Goal: Task Accomplishment & Management: Manage account settings

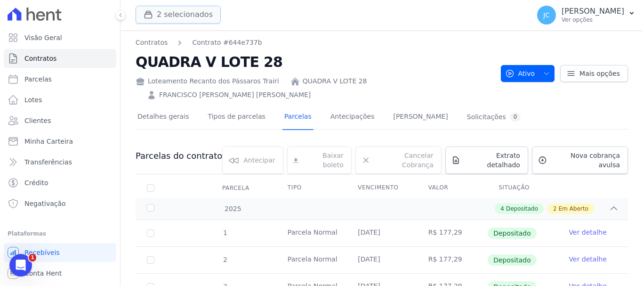
click at [172, 16] on button "2 selecionados" at bounding box center [177, 15] width 85 height 18
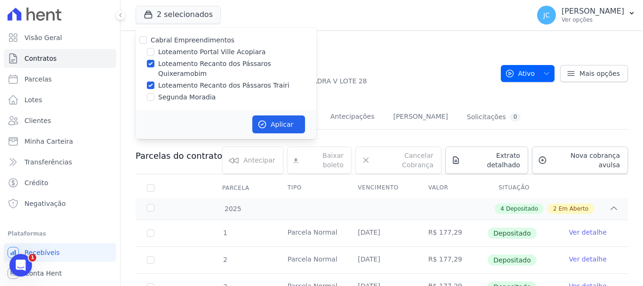
click at [221, 80] on label "Loteamento Recanto dos Pássaros Trairi" at bounding box center [223, 85] width 131 height 10
click at [154, 81] on input "Loteamento Recanto dos Pássaros Trairi" at bounding box center [151, 85] width 8 height 8
checkbox input "false"
click at [278, 119] on button "Aplicar" at bounding box center [278, 124] width 53 height 18
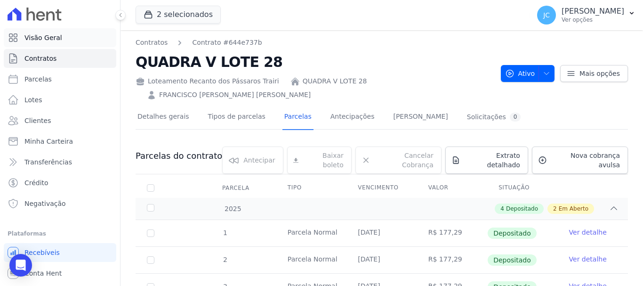
click at [48, 42] on span "Visão Geral" at bounding box center [43, 37] width 38 height 9
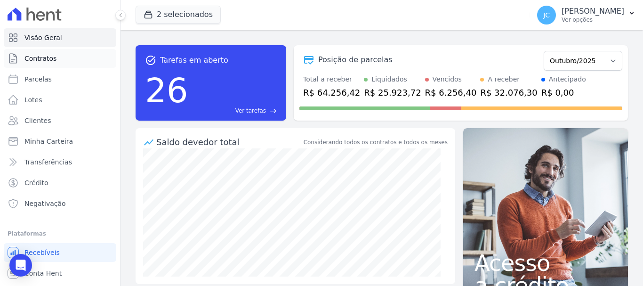
click at [62, 58] on link "Contratos" at bounding box center [60, 58] width 112 height 19
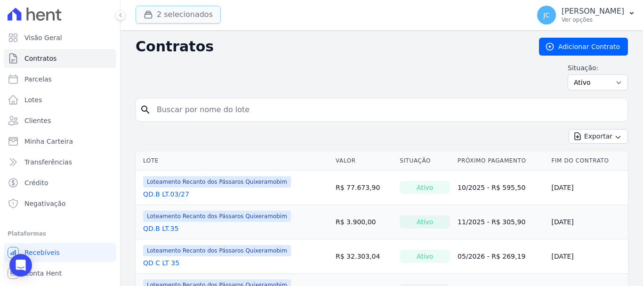
click at [151, 13] on icon "button" at bounding box center [148, 14] width 7 height 7
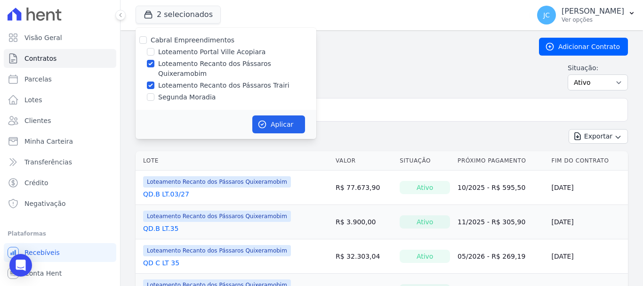
click at [193, 59] on label "Loteamento Recanto dos Pássaros Quixeramobim" at bounding box center [237, 69] width 158 height 20
click at [154, 60] on input "Loteamento Recanto dos Pássaros Quixeramobim" at bounding box center [151, 64] width 8 height 8
checkbox input "false"
click at [197, 80] on label "Loteamento Recanto dos Pássaros Trairi" at bounding box center [223, 85] width 131 height 10
click at [154, 81] on input "Loteamento Recanto dos Pássaros Trairi" at bounding box center [151, 85] width 8 height 8
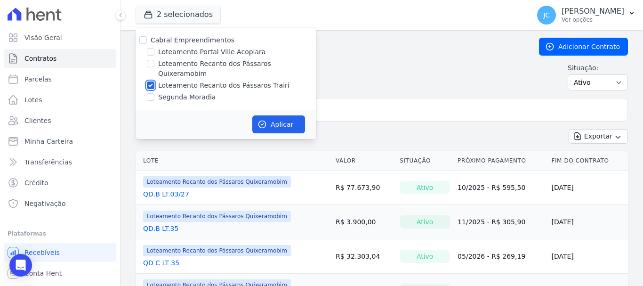
checkbox input "false"
click at [205, 64] on label "Loteamento Recanto dos Pássaros Quixeramobim" at bounding box center [237, 69] width 158 height 20
click at [154, 64] on input "Loteamento Recanto dos Pássaros Quixeramobim" at bounding box center [151, 64] width 8 height 8
checkbox input "true"
click at [276, 117] on button "Aplicar" at bounding box center [278, 124] width 53 height 18
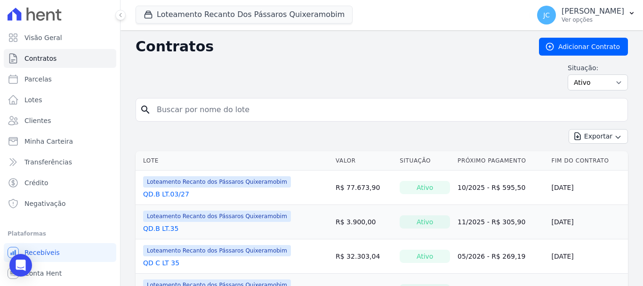
click at [203, 111] on input "search" at bounding box center [387, 109] width 472 height 19
type input "b"
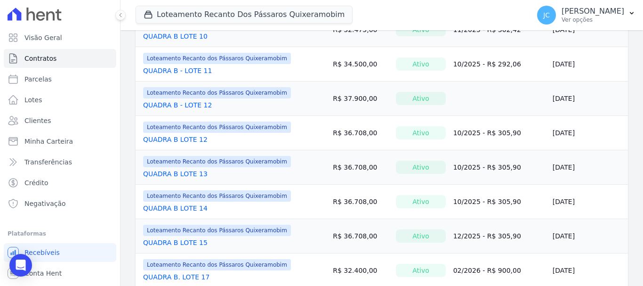
scroll to position [470, 0]
